Goal: Entertainment & Leisure: Consume media (video, audio)

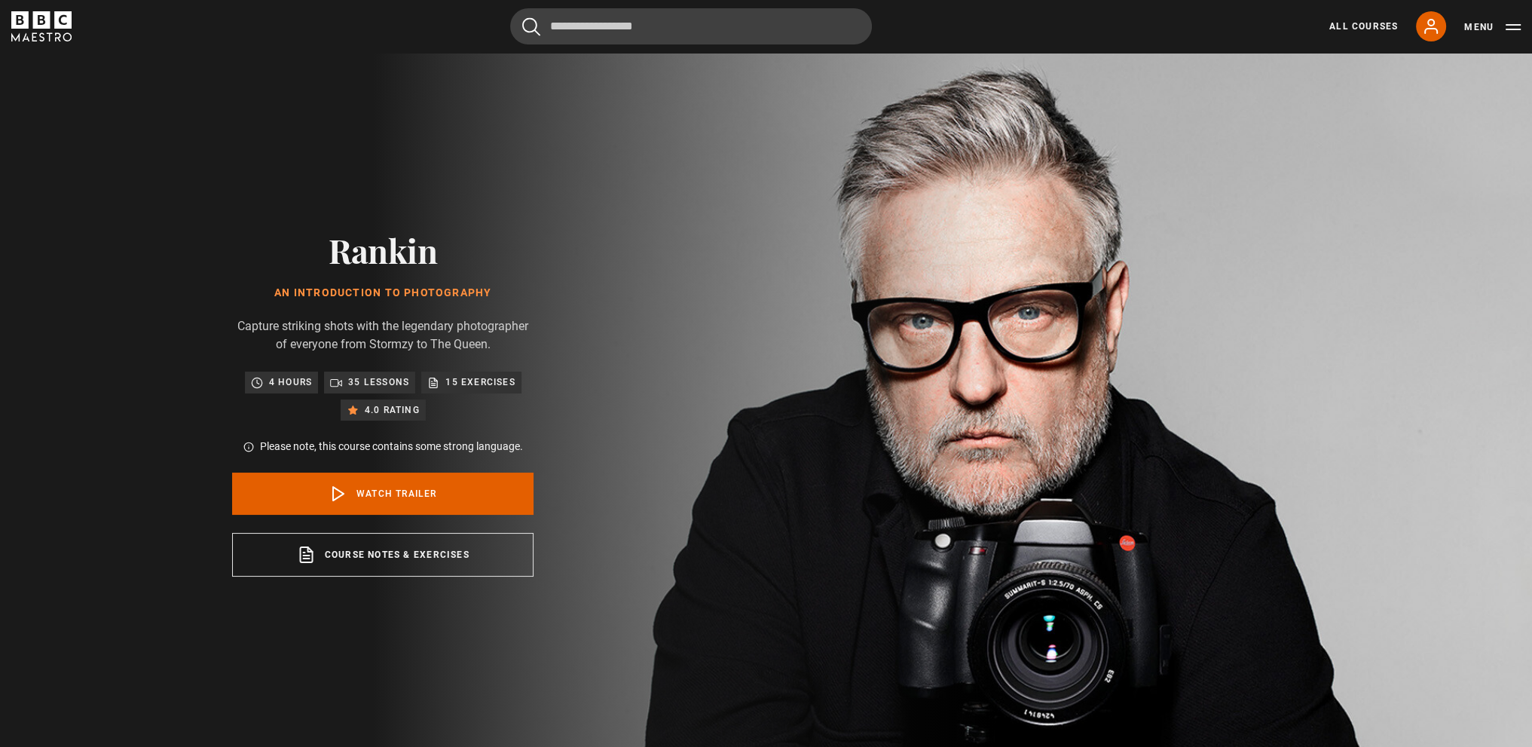
click at [463, 329] on p "Capture striking shots with the legendary photographer of everyone from Stormzy…" at bounding box center [382, 335] width 301 height 36
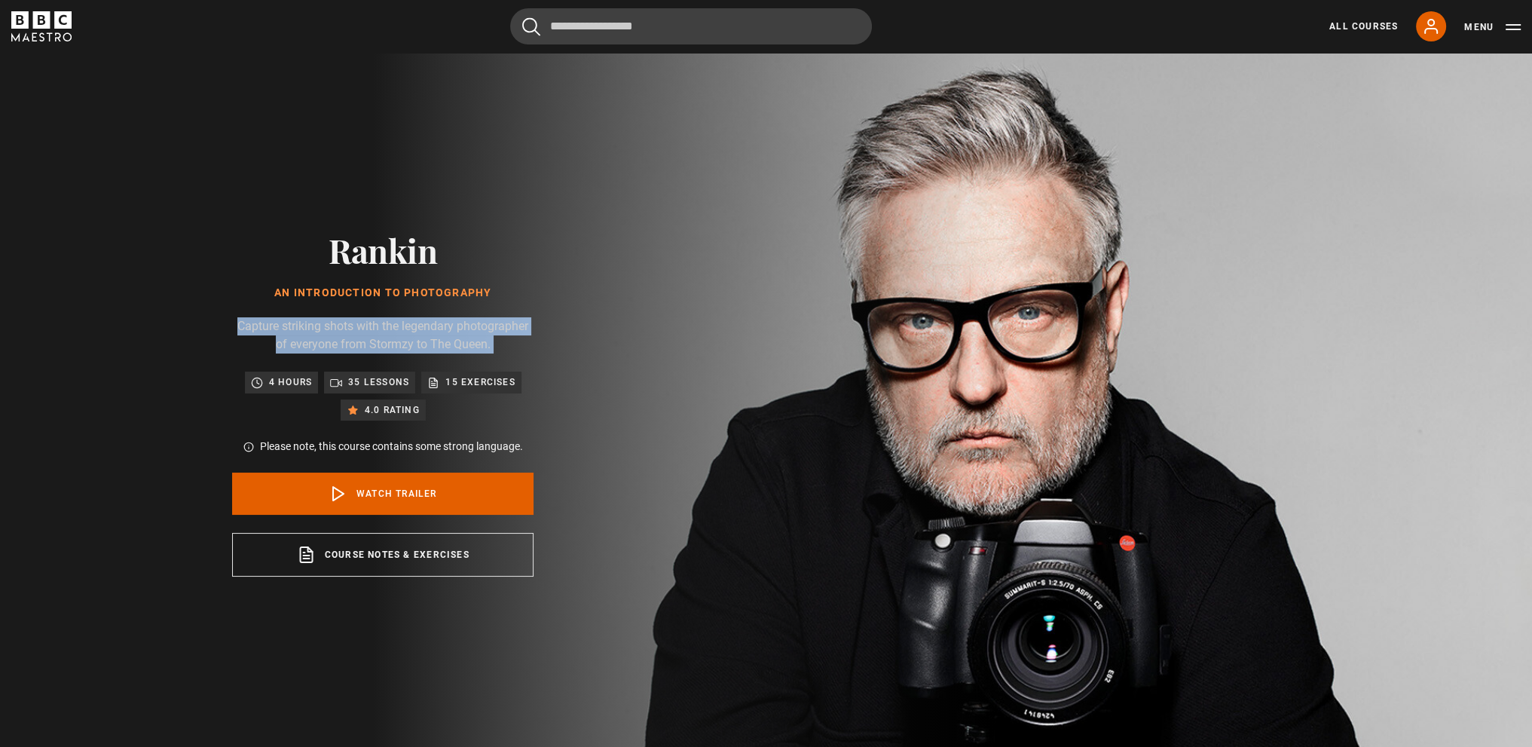
click at [463, 329] on p "Capture striking shots with the legendary photographer of everyone from Stormzy…" at bounding box center [382, 335] width 301 height 36
click at [468, 332] on p "Capture striking shots with the legendary photographer of everyone from Stormzy…" at bounding box center [382, 335] width 301 height 36
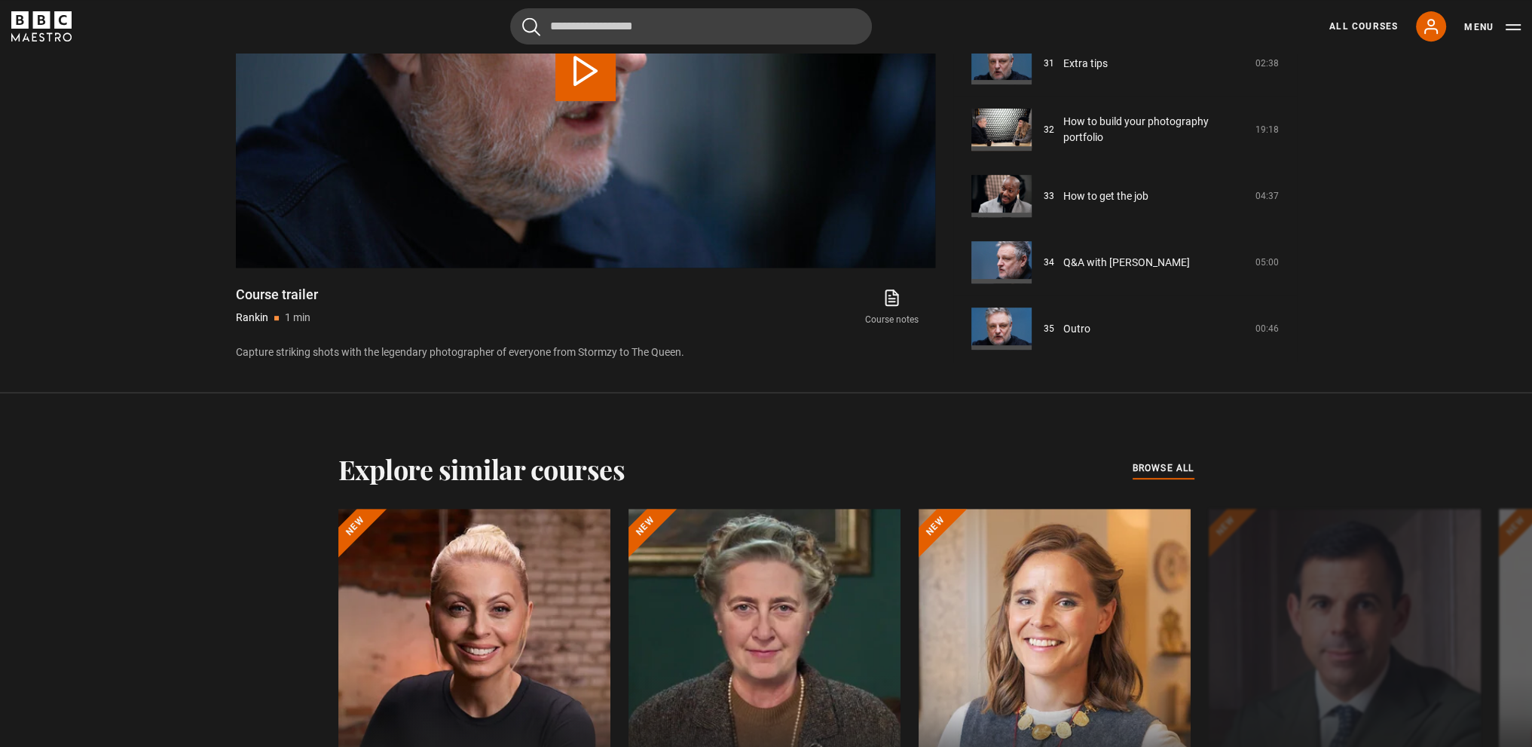
scroll to position [980, 0]
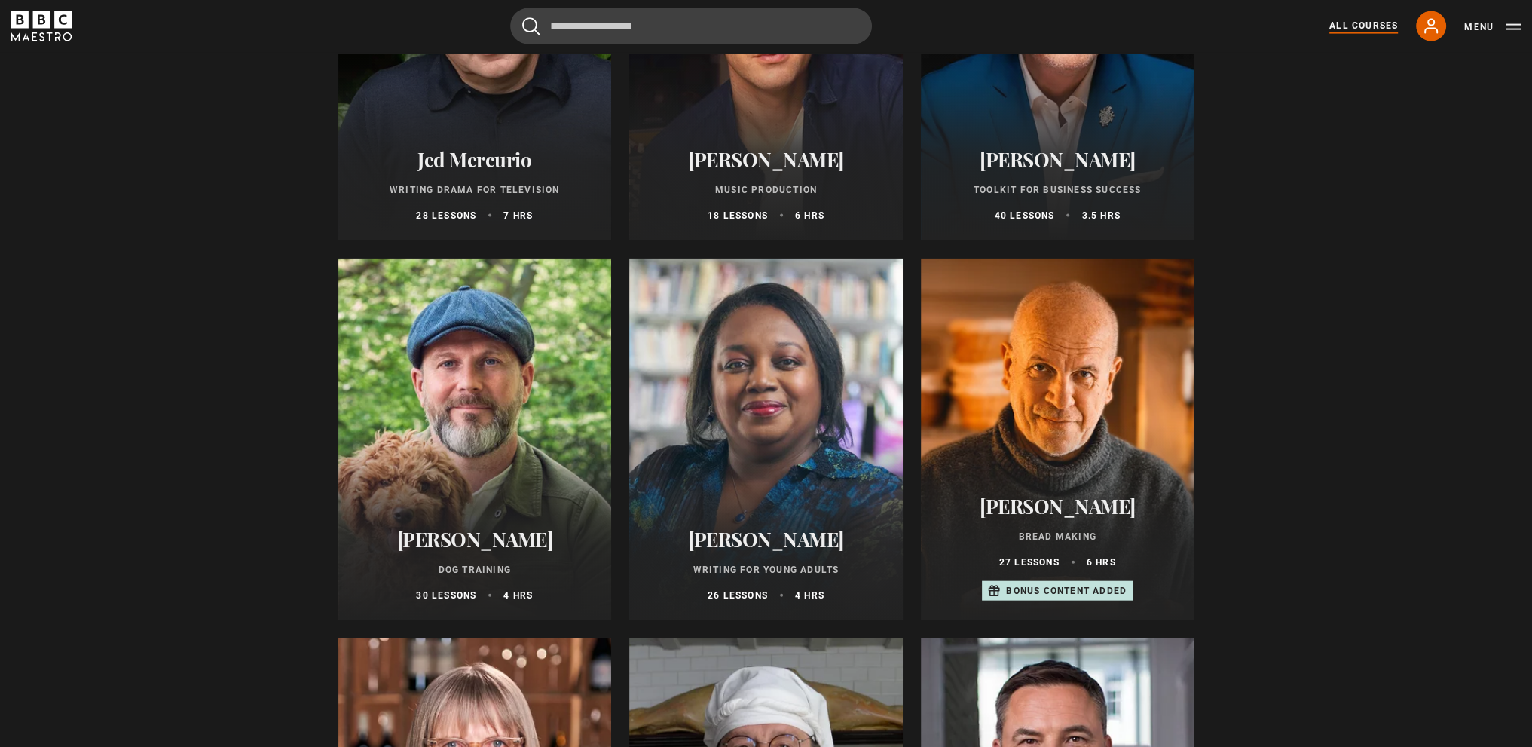
scroll to position [4446, 0]
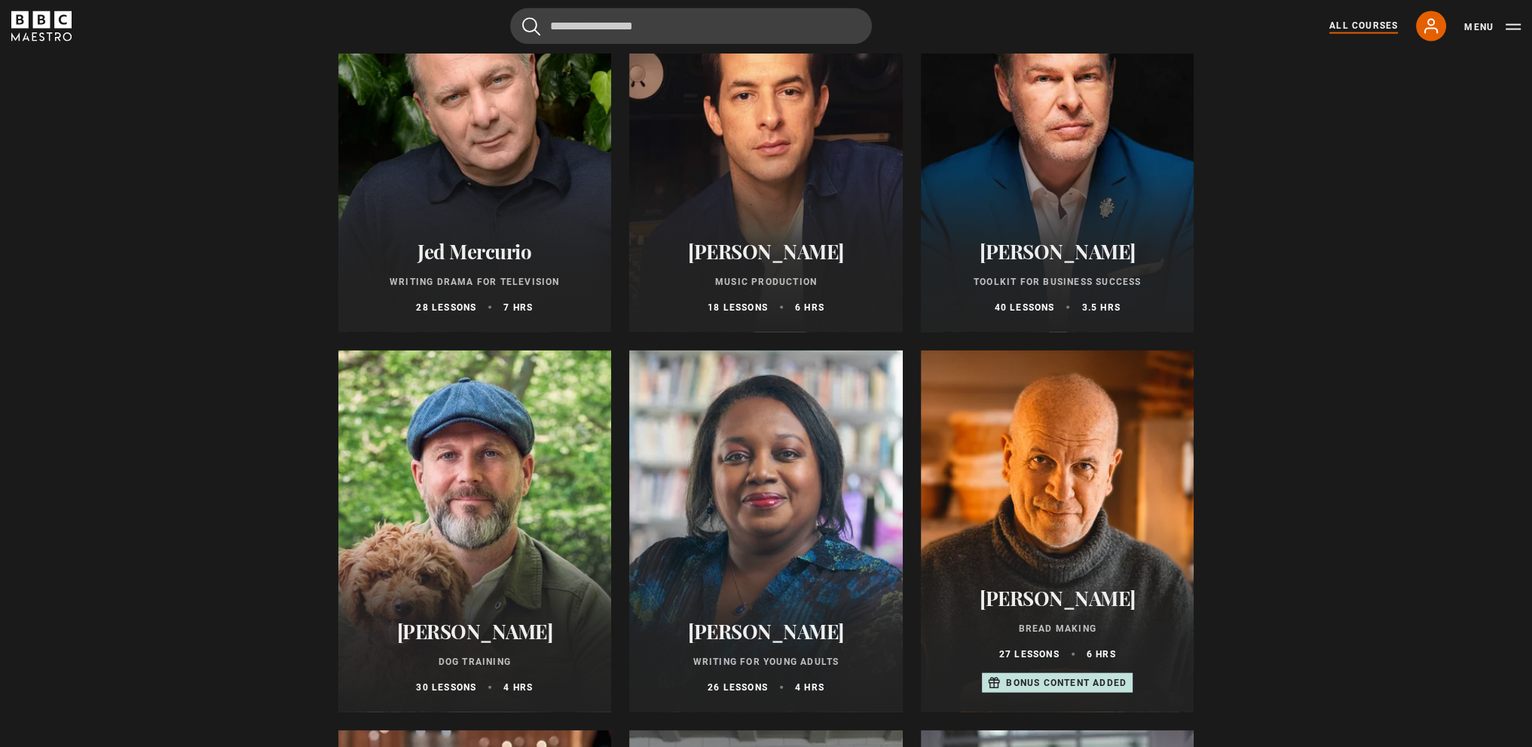
click at [476, 525] on div at bounding box center [475, 531] width 274 height 362
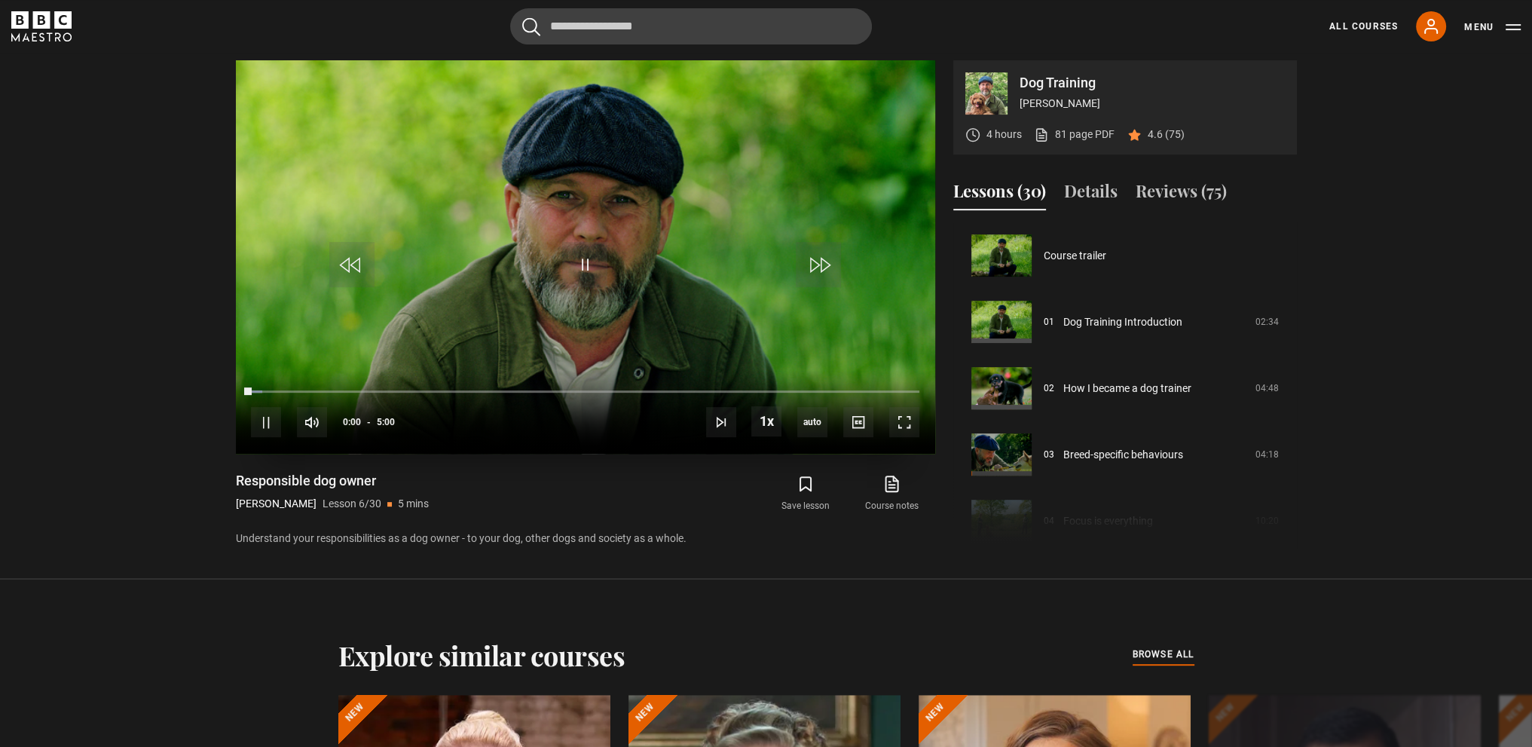
scroll to position [332, 0]
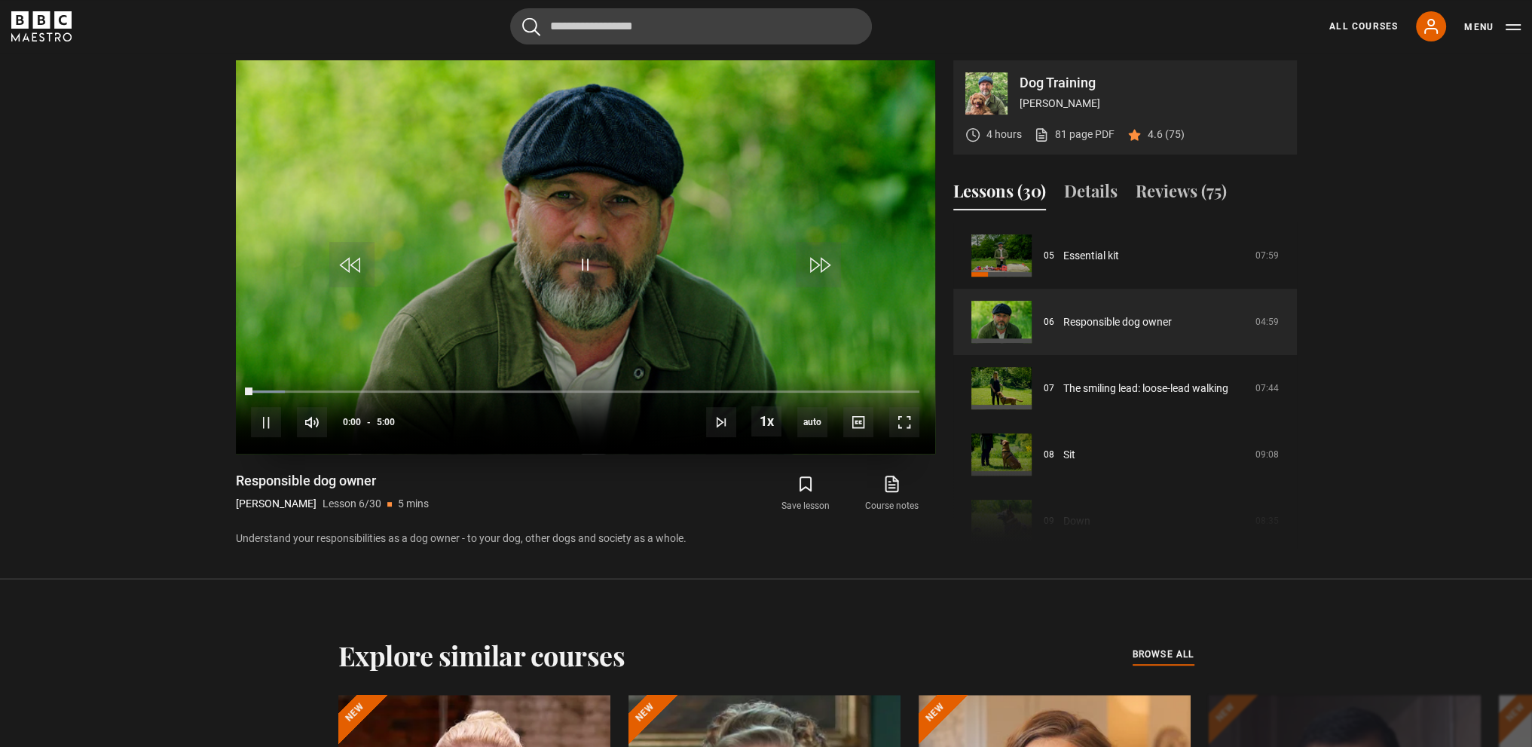
click at [503, 314] on video "Video Player" at bounding box center [585, 256] width 699 height 393
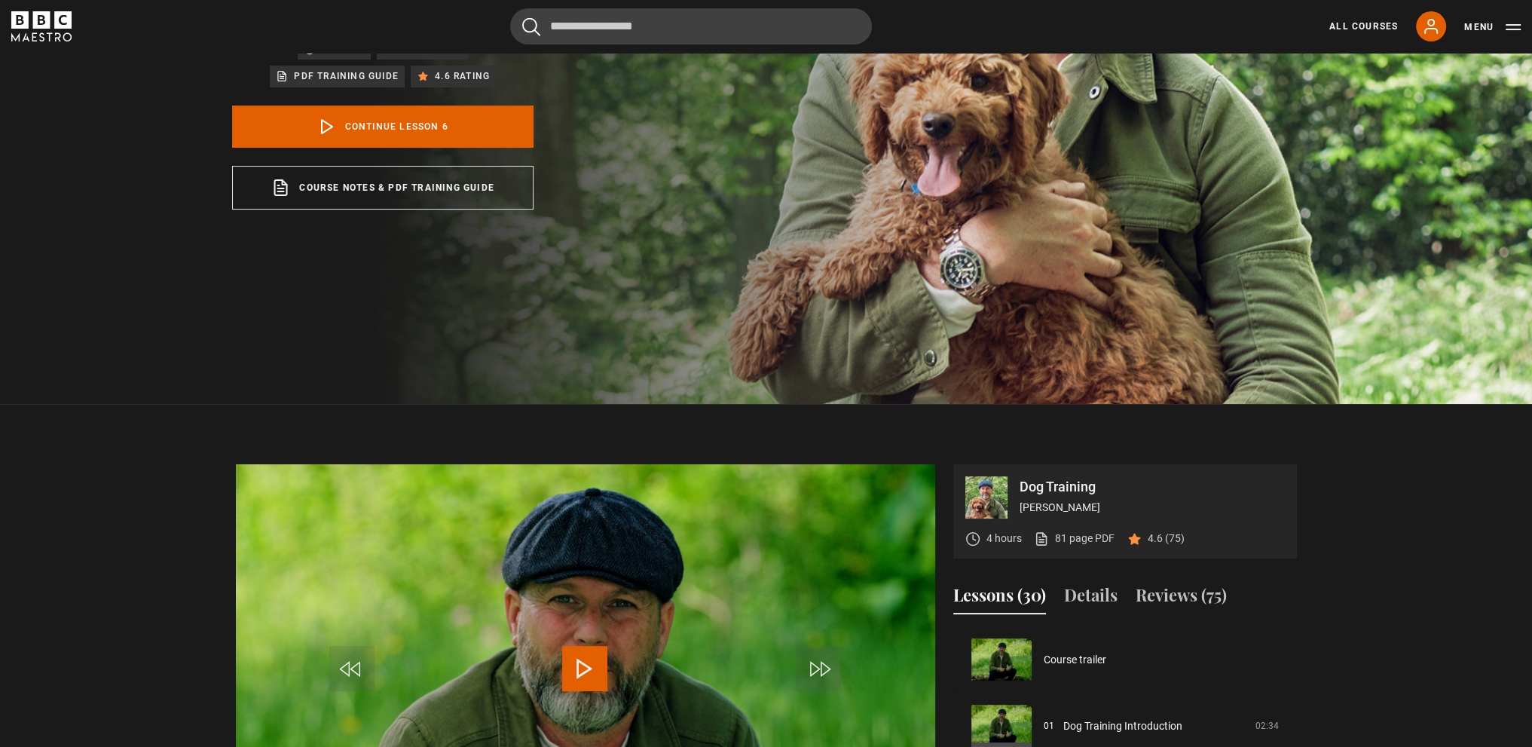
scroll to position [302, 0]
